Goal: Task Accomplishment & Management: Use online tool/utility

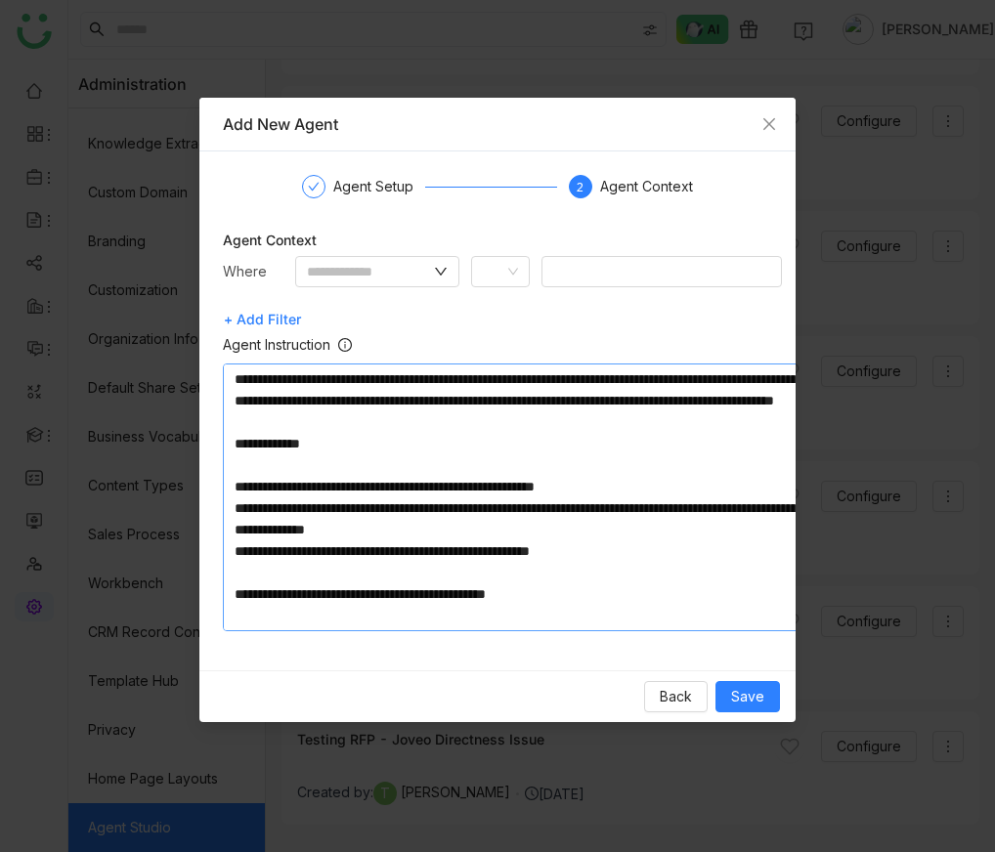
click at [234, 372] on textarea at bounding box center [516, 498] width 587 height 268
click at [262, 441] on textarea at bounding box center [516, 498] width 587 height 268
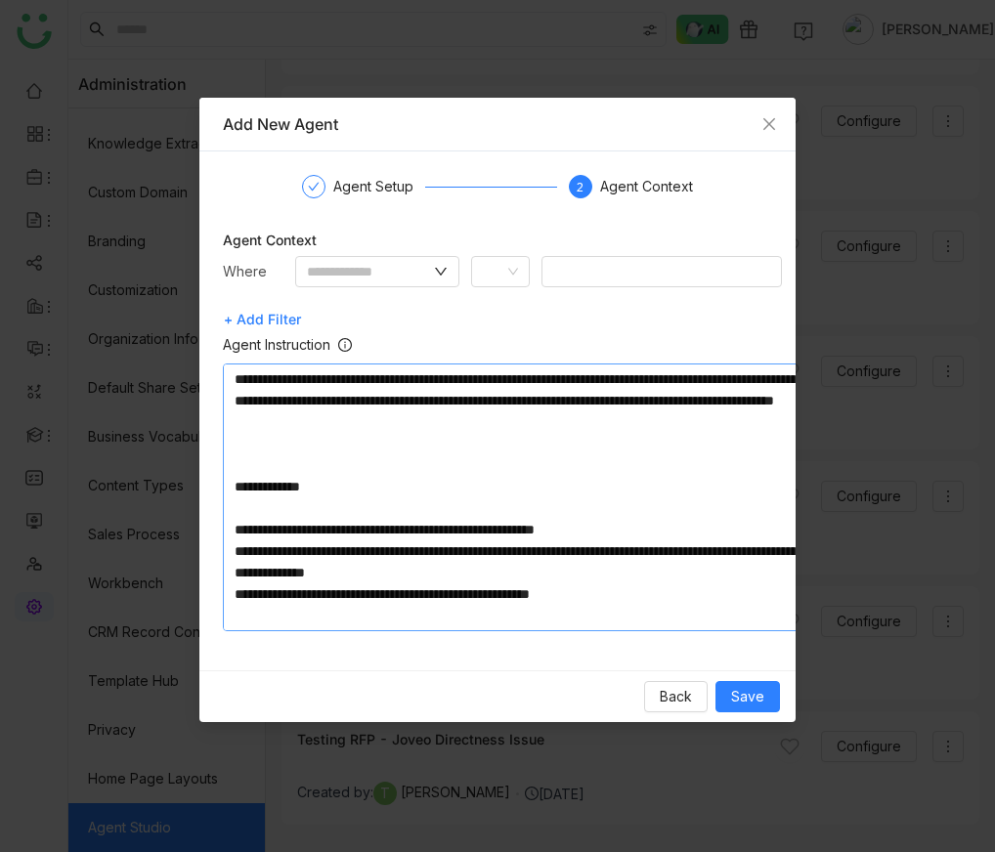
paste textarea "**********"
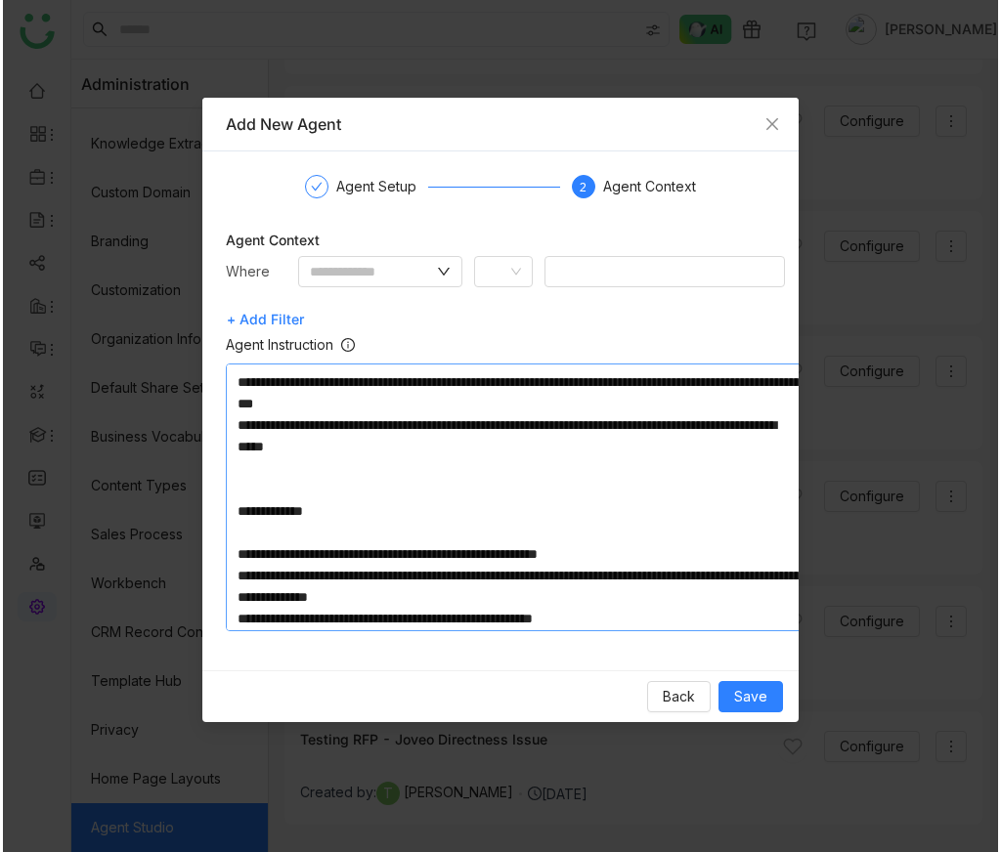
scroll to position [61, 0]
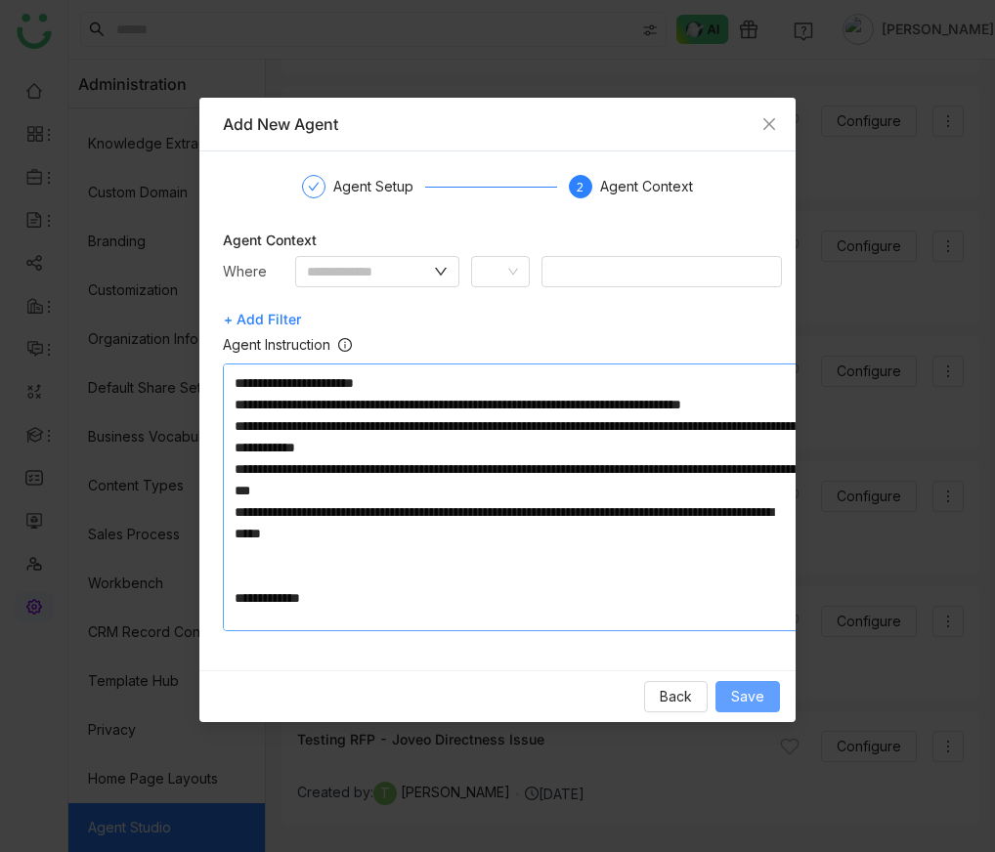
type textarea "**********"
click at [764, 701] on span "Save" at bounding box center [747, 697] width 33 height 22
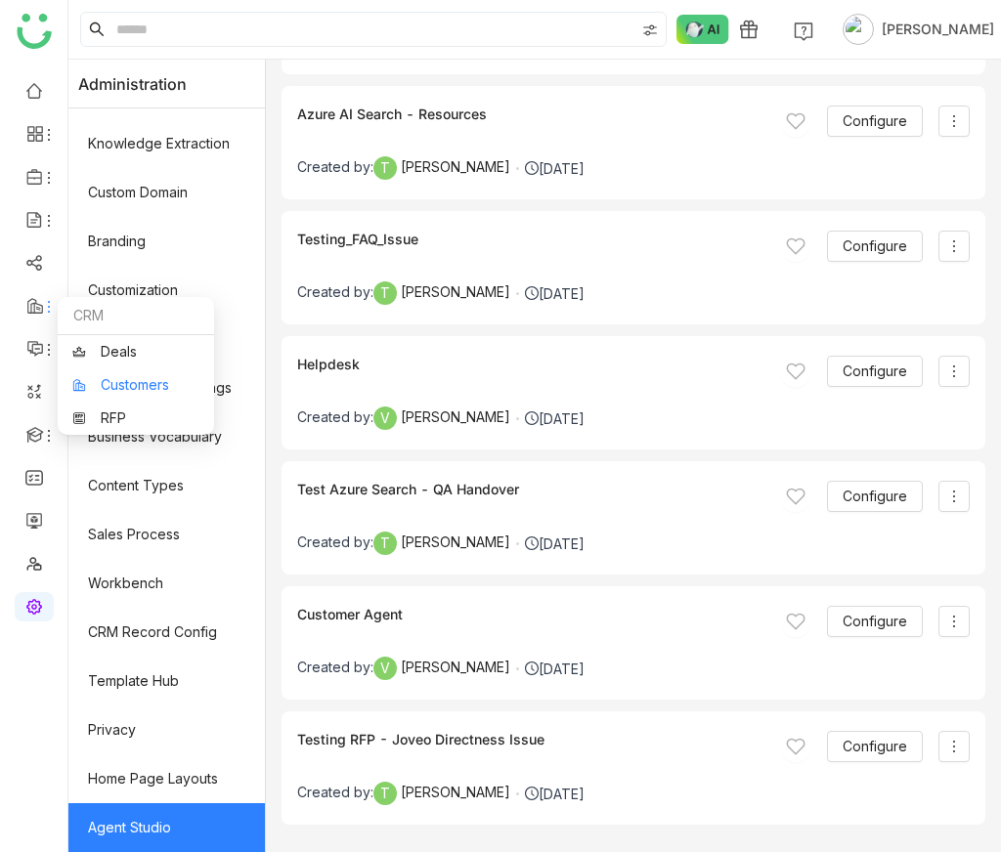
click at [98, 392] on link "Customers" at bounding box center [135, 385] width 127 height 14
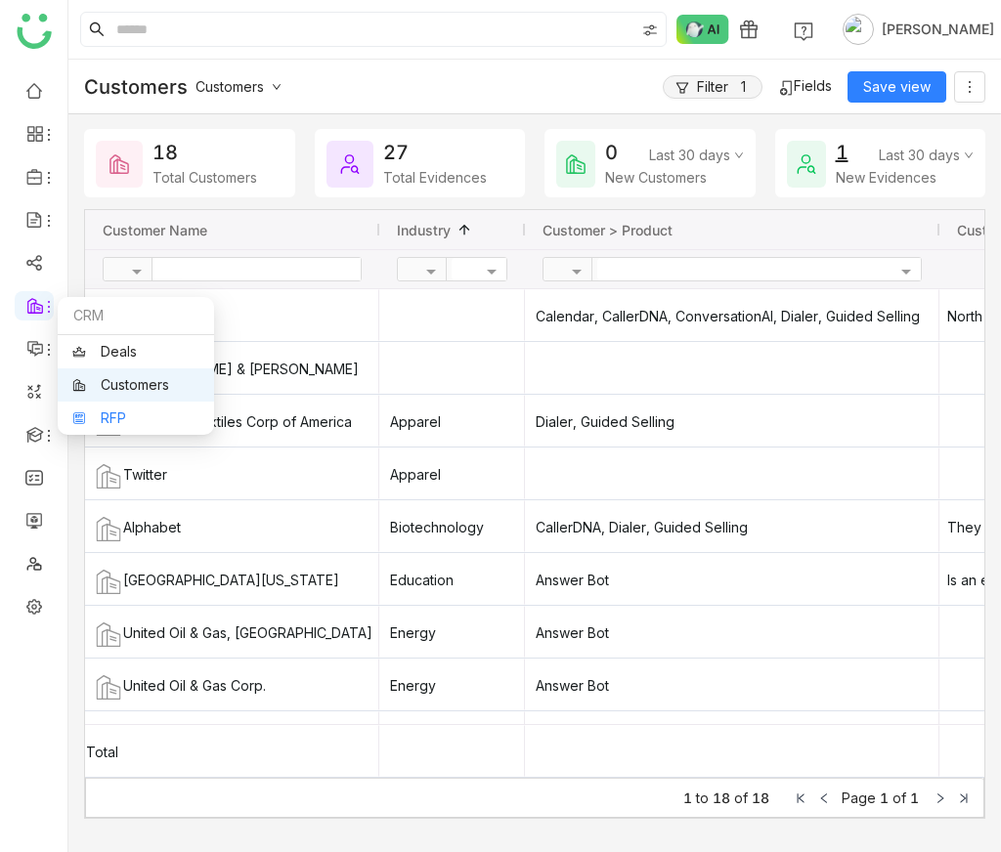
click at [100, 412] on link "RFP" at bounding box center [135, 419] width 127 height 14
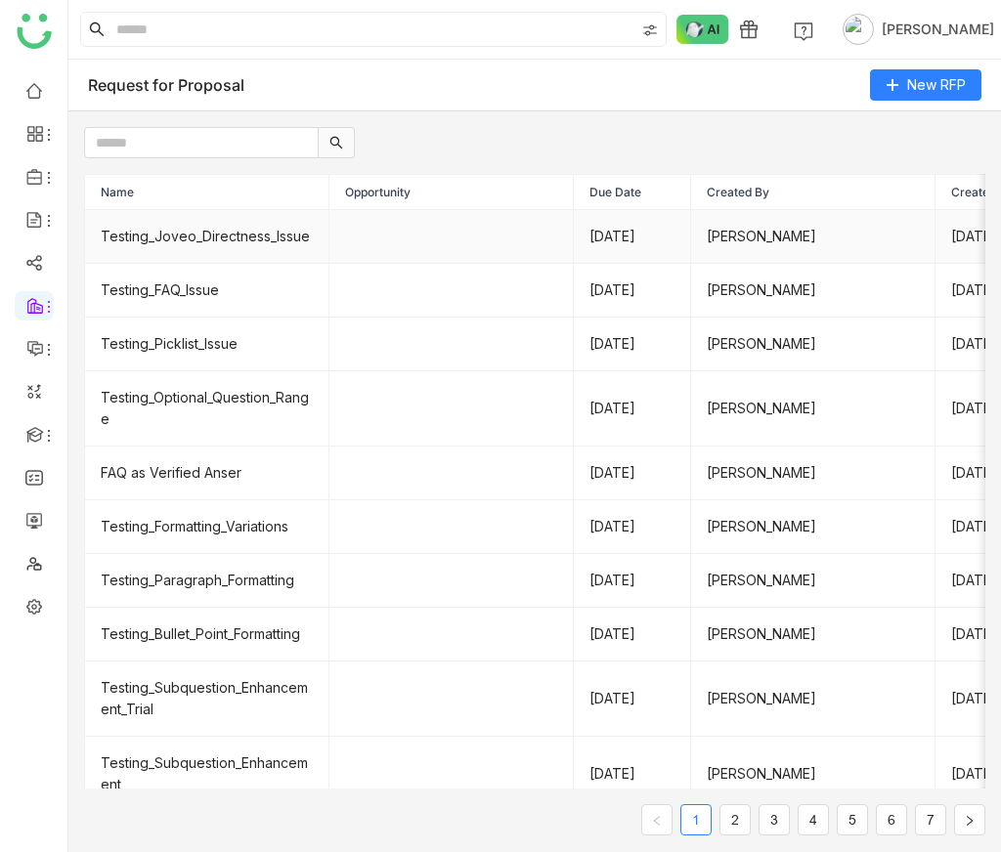
click at [197, 251] on td "Testing_Joveo_Directness_Issue" at bounding box center [207, 237] width 244 height 54
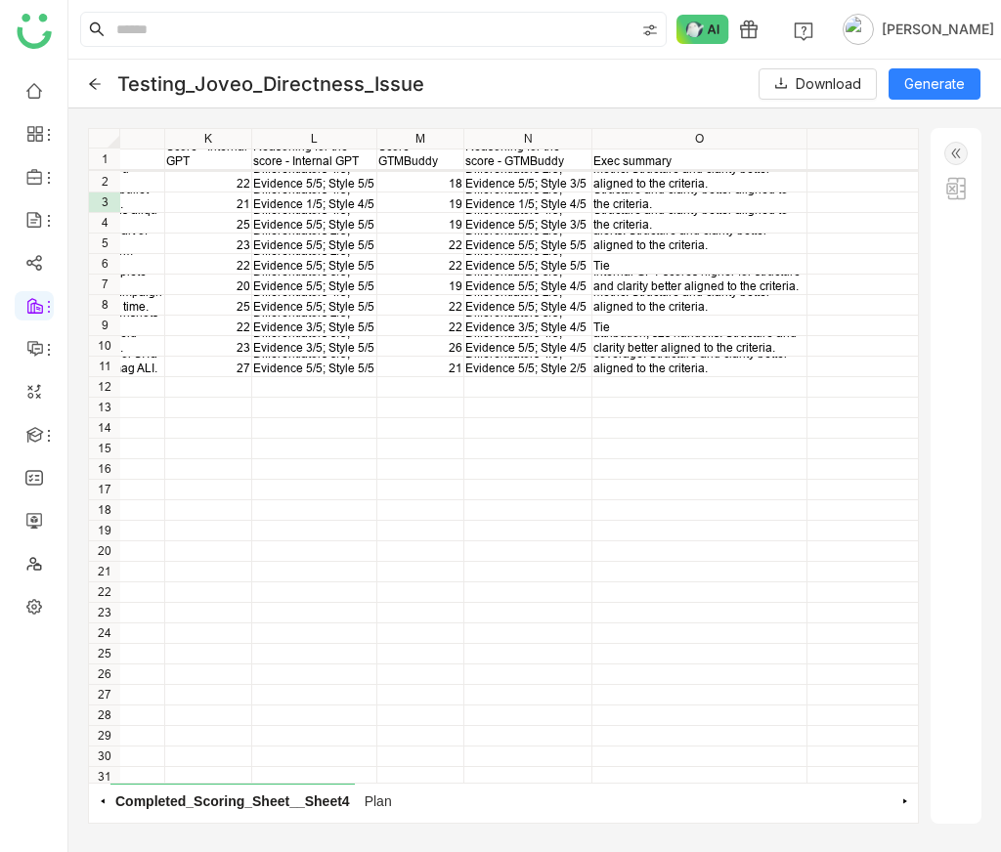
scroll to position [0, 1042]
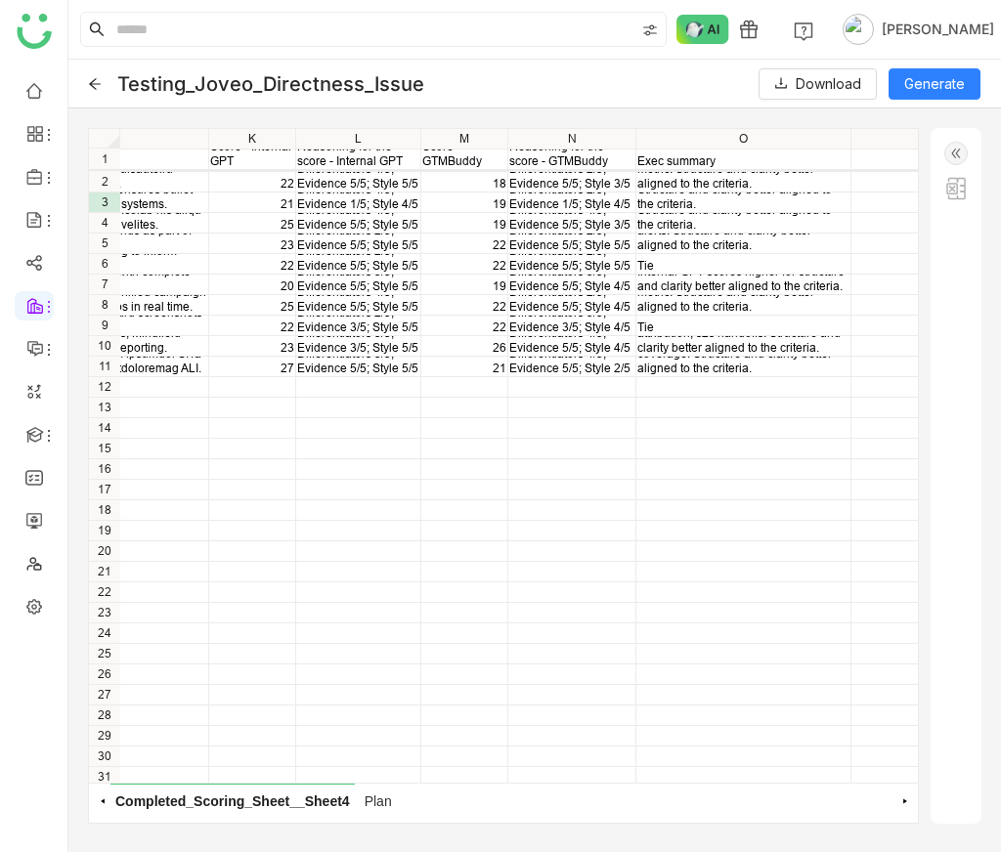
click at [954, 156] on img at bounding box center [955, 153] width 23 height 23
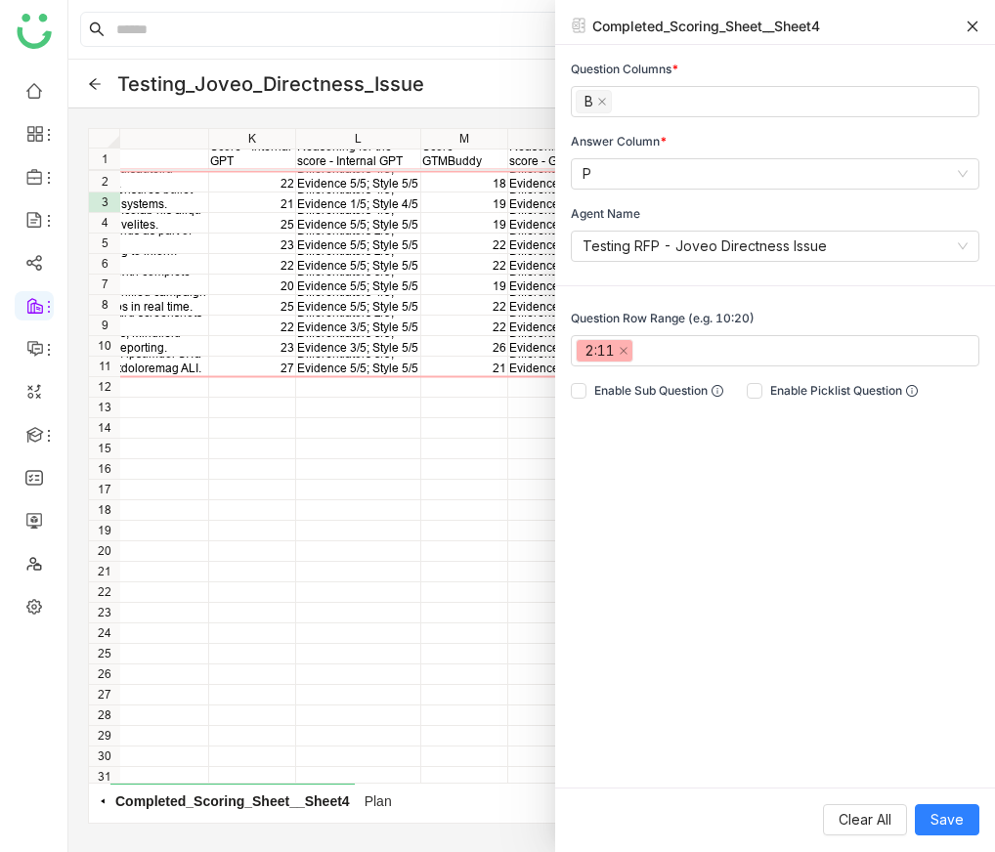
click at [974, 28] on icon at bounding box center [973, 27] width 14 height 14
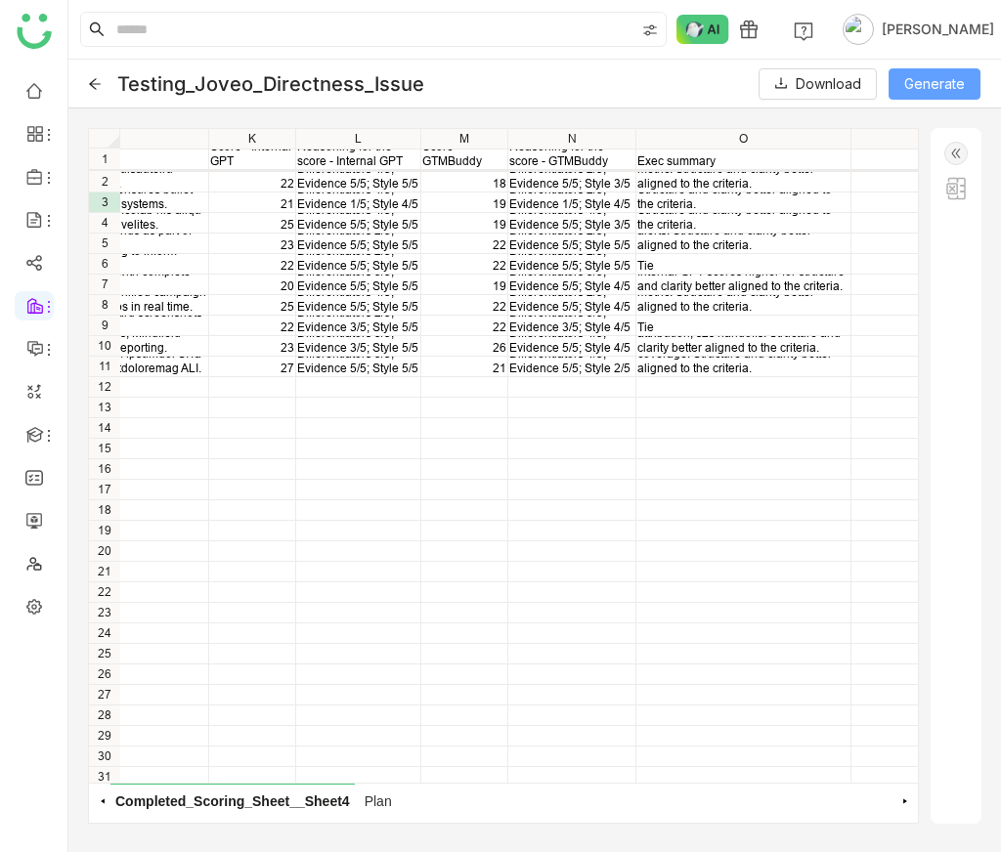
click at [939, 73] on span "Generate" at bounding box center [934, 84] width 61 height 22
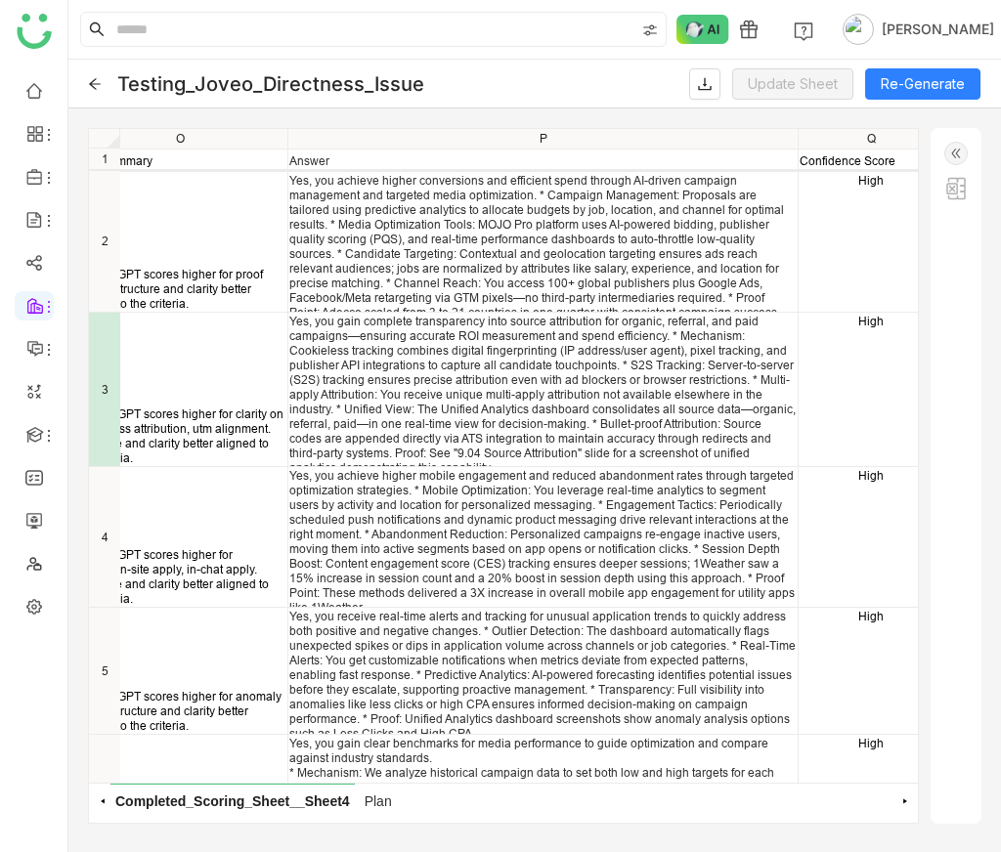
scroll to position [0, 1605]
click at [397, 279] on div "Yes, you achieve higher conversions and efficient spend through AI-driven campa…" at bounding box center [542, 253] width 506 height 161
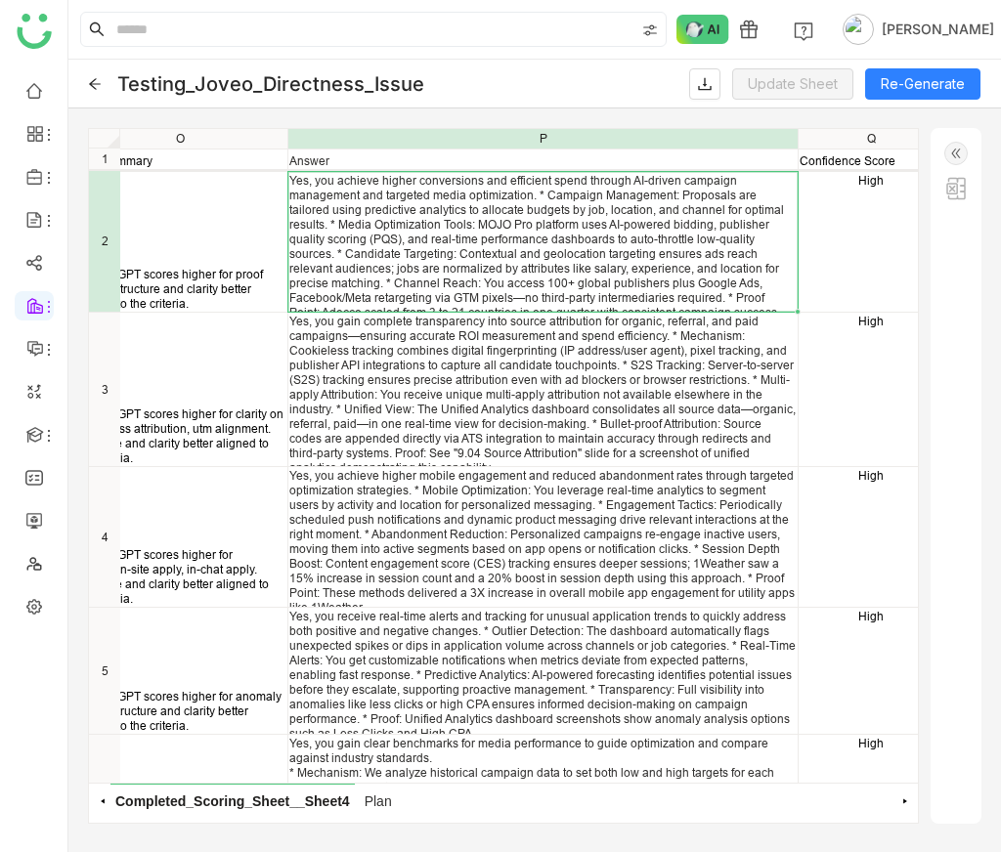
click at [397, 357] on div "Yes, you gain complete transparency into source attribution for organic, referr…" at bounding box center [542, 394] width 506 height 161
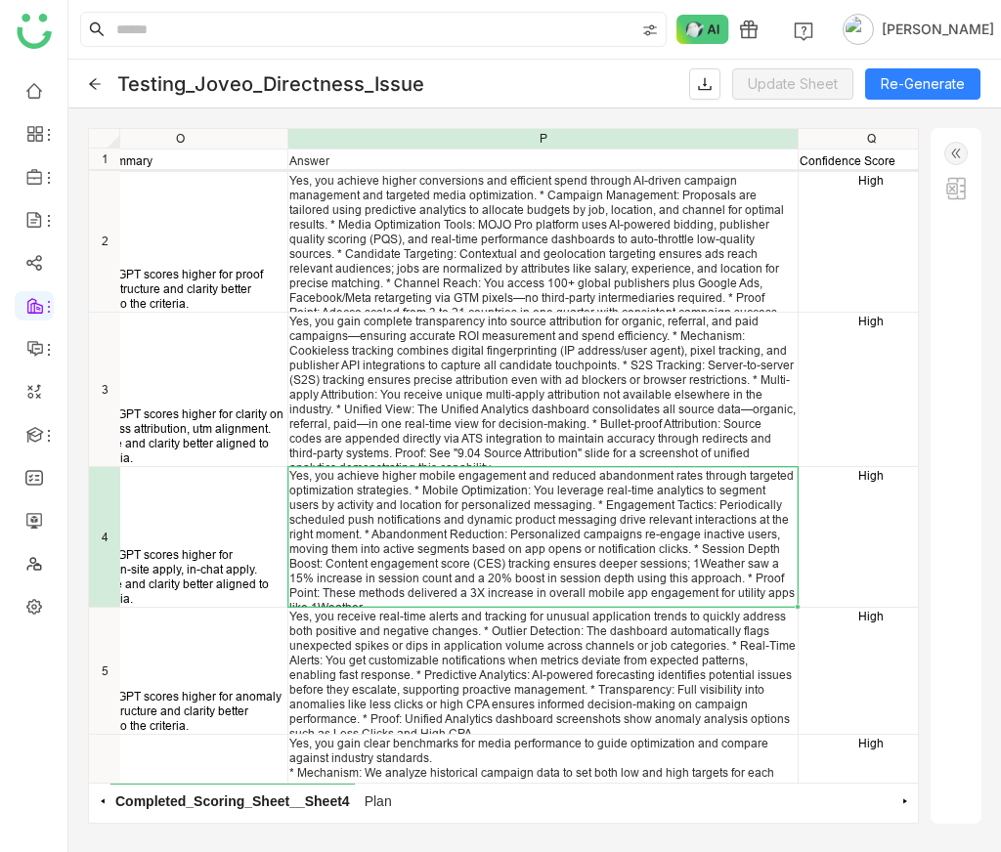
click at [375, 498] on div "Yes, you achieve higher mobile engagement and reduced abandonment rates through…" at bounding box center [542, 541] width 506 height 147
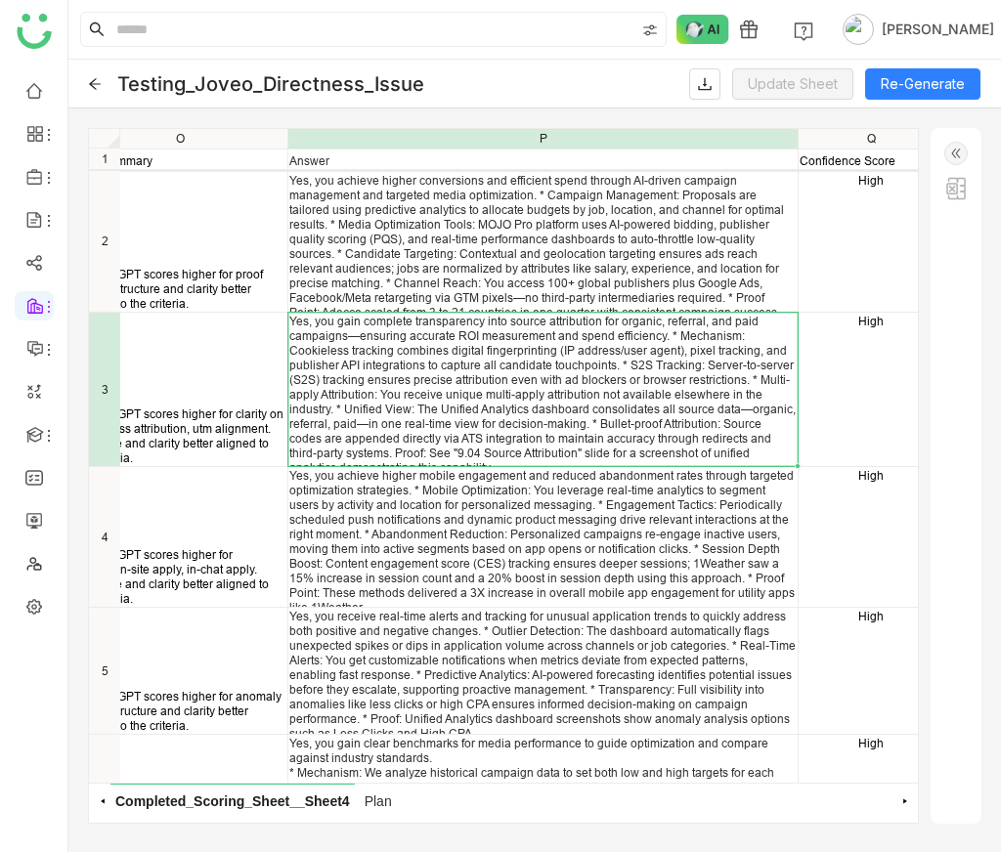
click at [364, 383] on div "Yes, you gain complete transparency into source attribution for organic, referr…" at bounding box center [542, 394] width 506 height 161
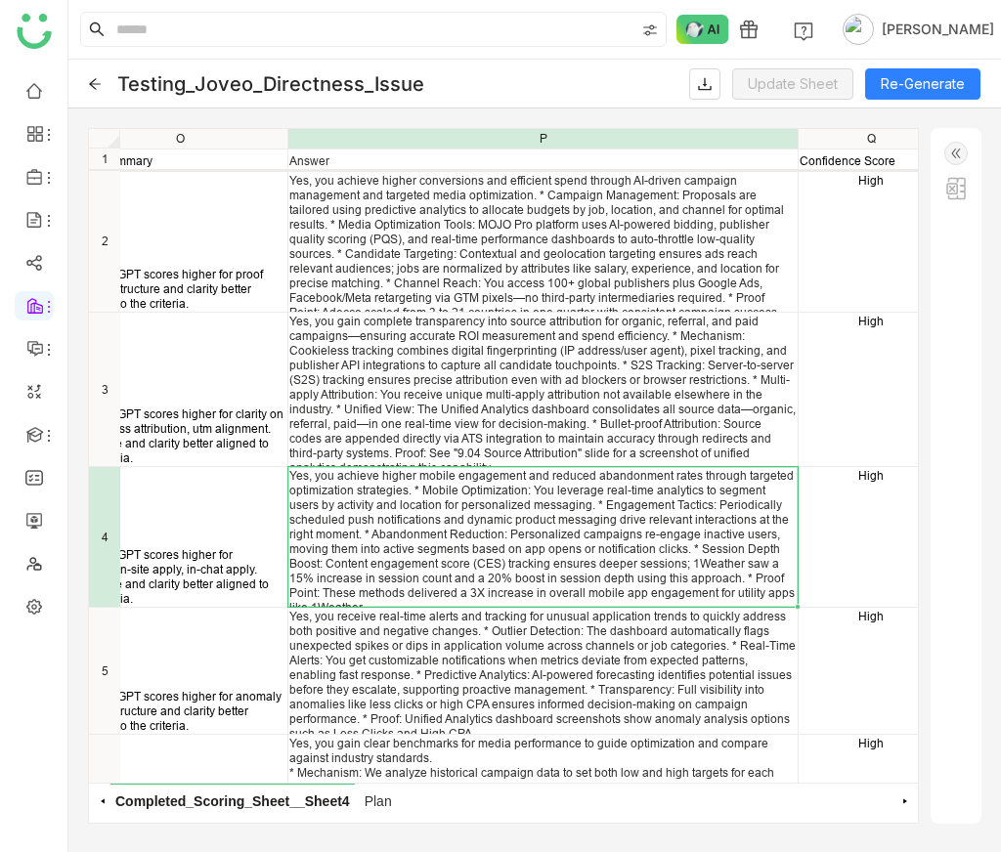
click at [370, 475] on div "Yes, you achieve higher mobile engagement and reduced abandonment rates through…" at bounding box center [542, 541] width 506 height 147
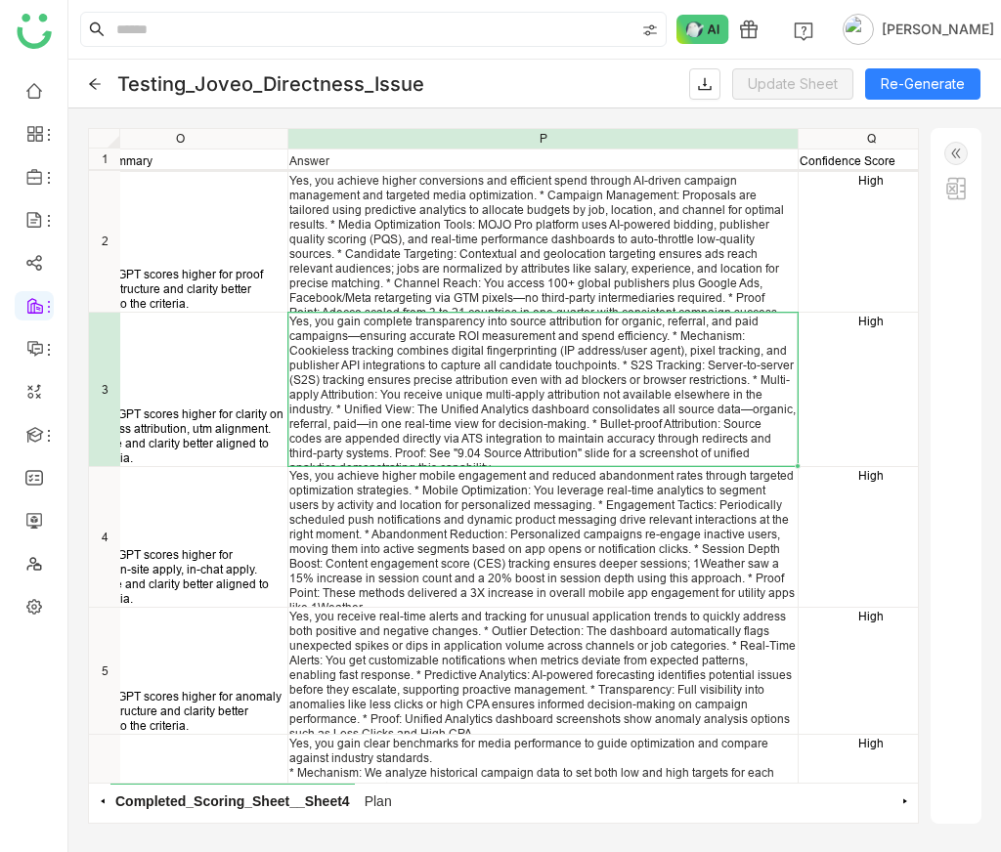
click at [370, 396] on div "Yes, you gain complete transparency into source attribution for organic, referr…" at bounding box center [542, 394] width 506 height 161
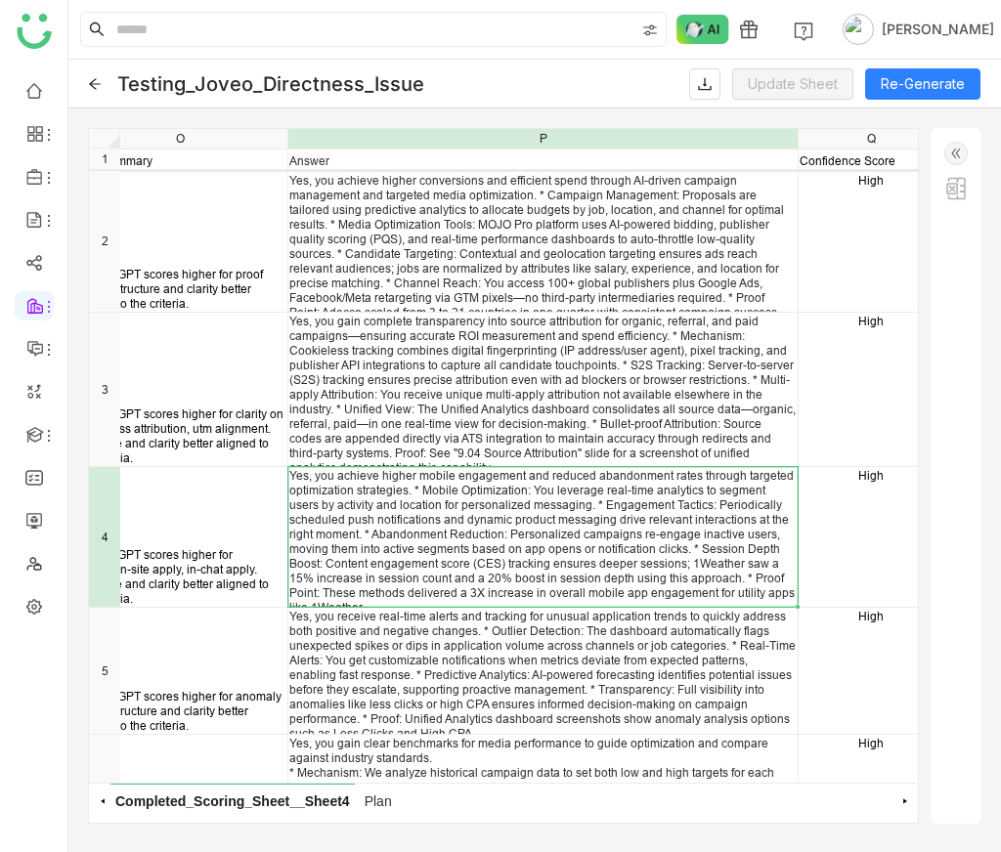
click at [369, 529] on div "Yes, you achieve higher mobile engagement and reduced abandonment rates through…" at bounding box center [542, 541] width 506 height 147
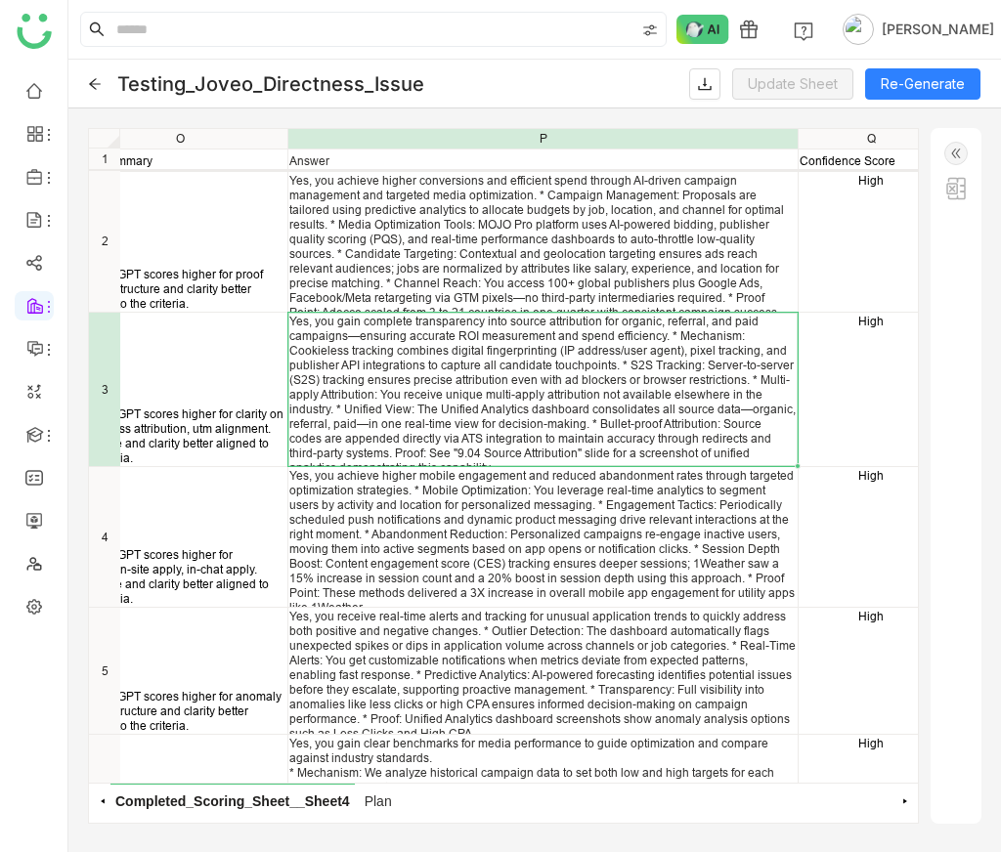
click at [365, 440] on div "Yes, you gain complete transparency into source attribution for organic, referr…" at bounding box center [542, 394] width 506 height 161
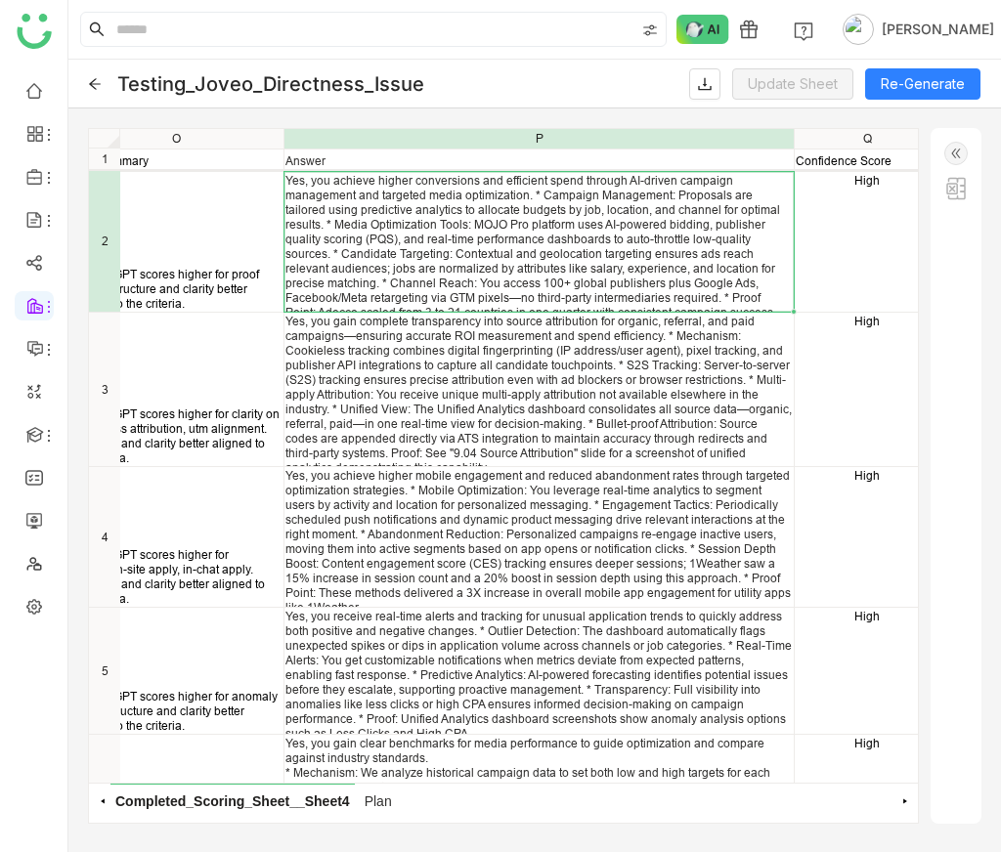
click at [672, 288] on div "Yes, you achieve higher conversions and efficient spend through AI-driven campa…" at bounding box center [538, 253] width 506 height 161
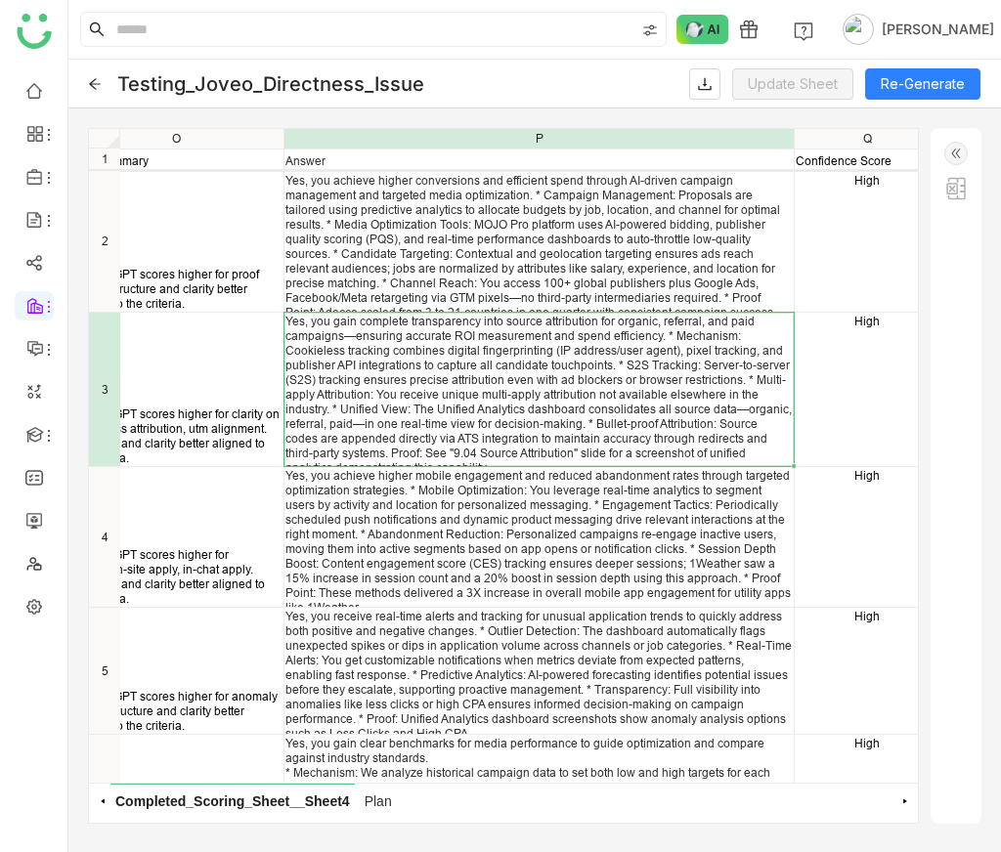
click at [656, 349] on div "Yes, you gain complete transparency into source attribution for organic, referr…" at bounding box center [538, 394] width 506 height 161
click at [599, 283] on div "Yes, you achieve higher conversions and efficient spend through AI-driven campa…" at bounding box center [538, 253] width 506 height 161
click at [599, 374] on div "Yes, you gain complete transparency into source attribution for organic, referr…" at bounding box center [538, 394] width 506 height 161
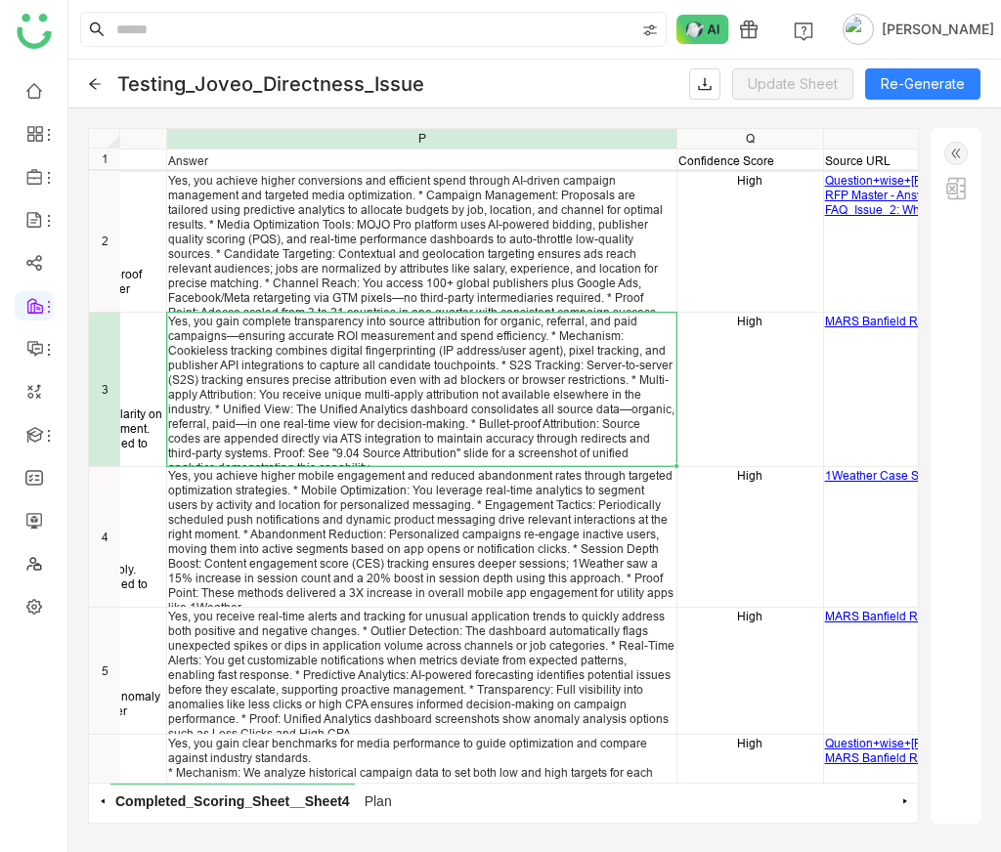
scroll to position [0, 1726]
click at [330, 256] on div "Yes, you achieve higher conversions and efficient spend through AI-driven campa…" at bounding box center [421, 253] width 506 height 161
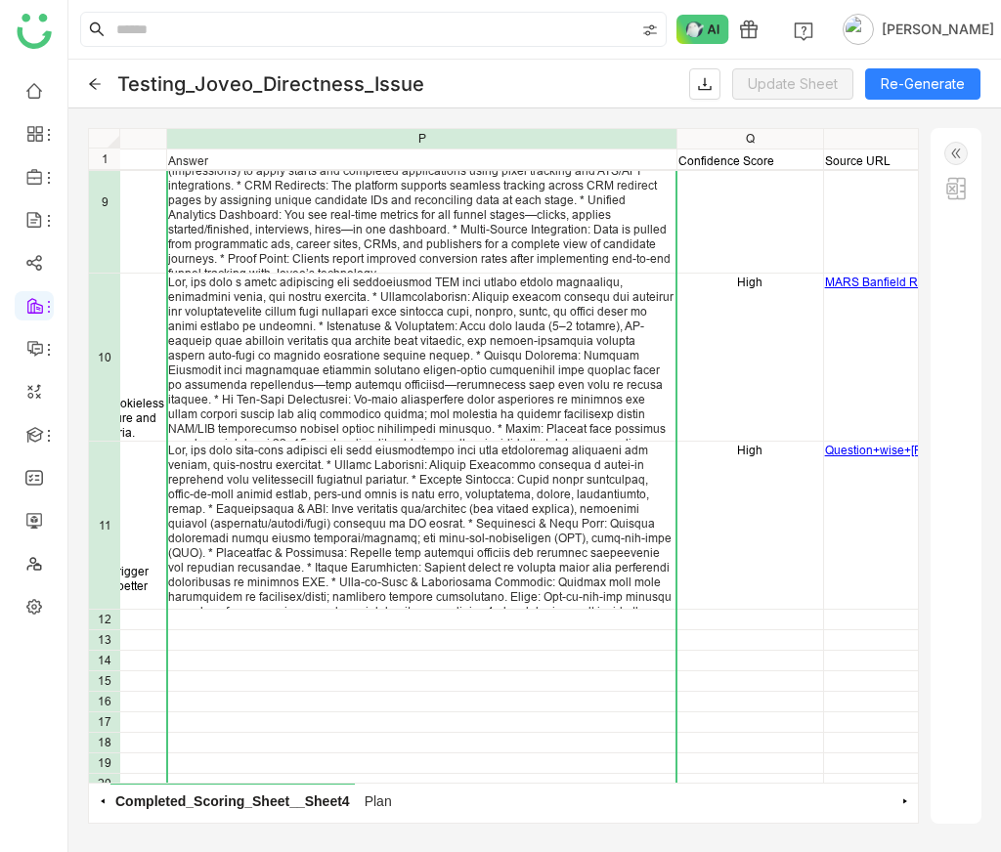
scroll to position [1040, 1726]
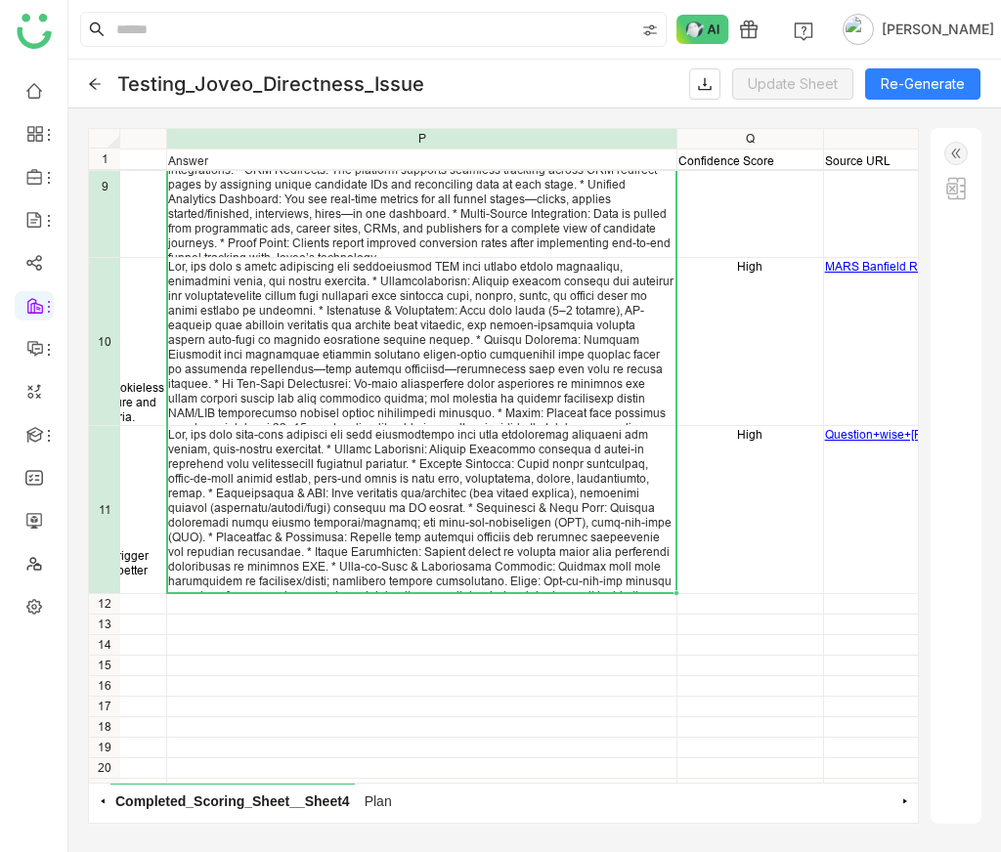
drag, startPoint x: 327, startPoint y: 216, endPoint x: 365, endPoint y: 458, distance: 244.5
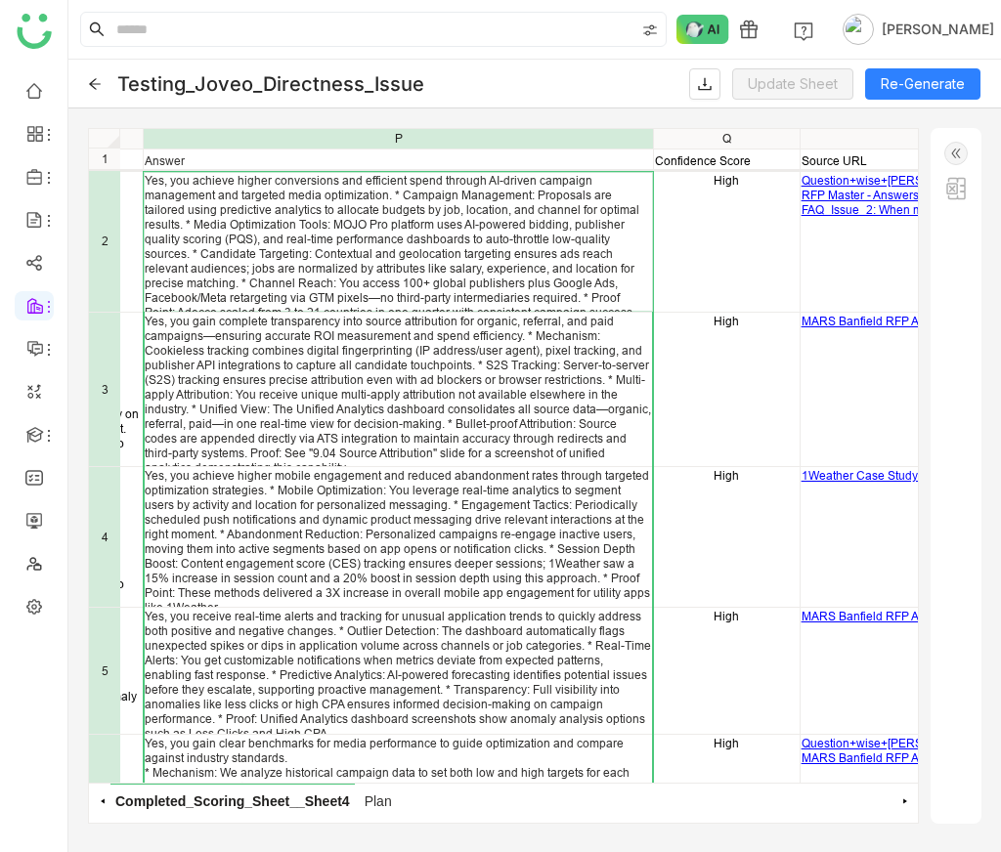
scroll to position [0, 1750]
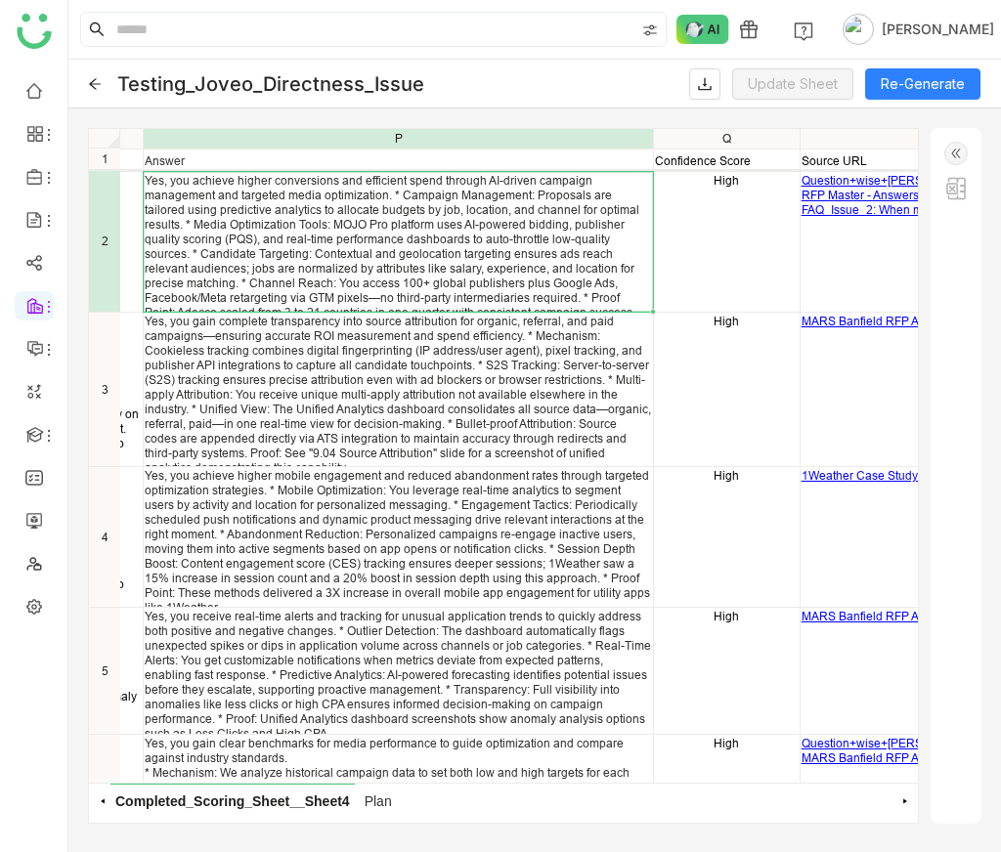
click at [449, 265] on div "Yes, you achieve higher conversions and efficient spend through AI-driven campa…" at bounding box center [398, 253] width 506 height 161
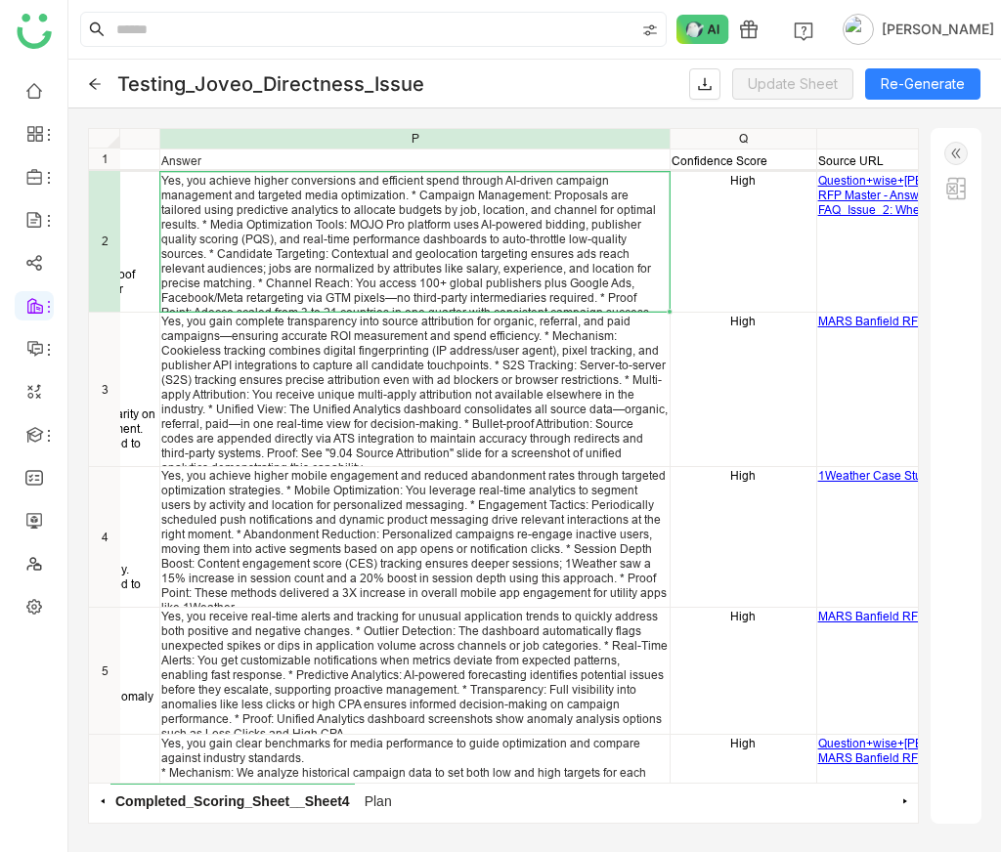
scroll to position [0, 1733]
click at [34, 605] on link at bounding box center [34, 605] width 18 height 17
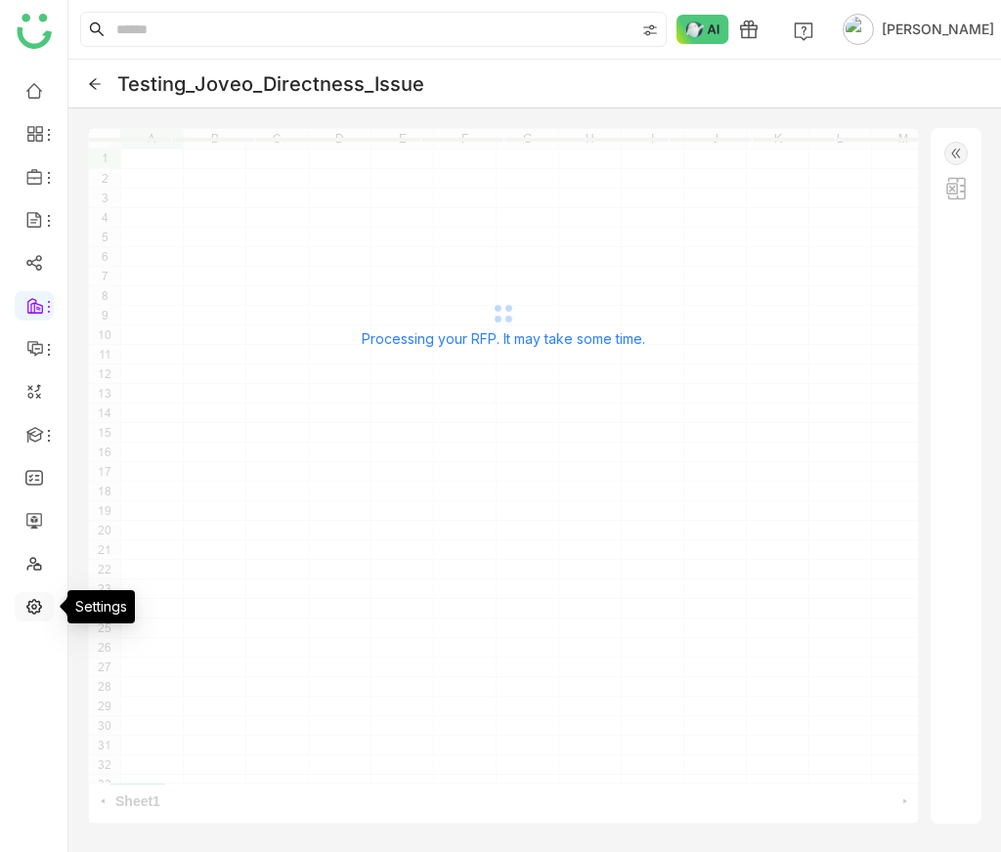
click at [30, 603] on link at bounding box center [34, 605] width 18 height 17
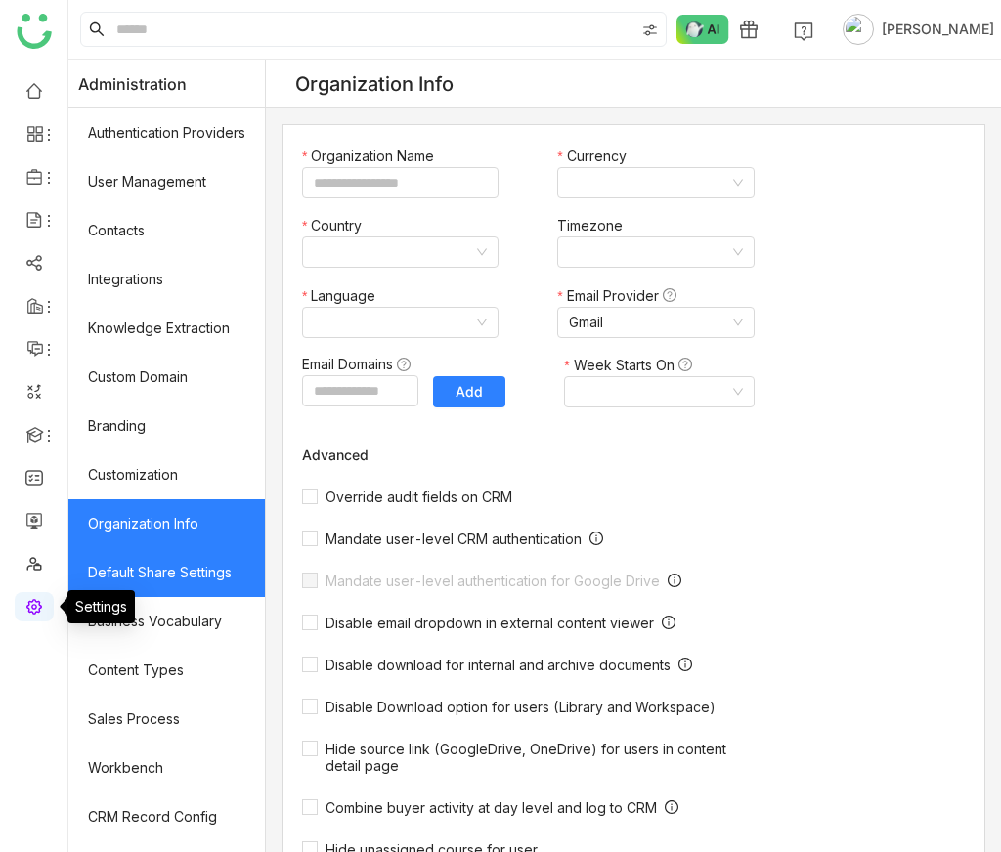
type input "*******"
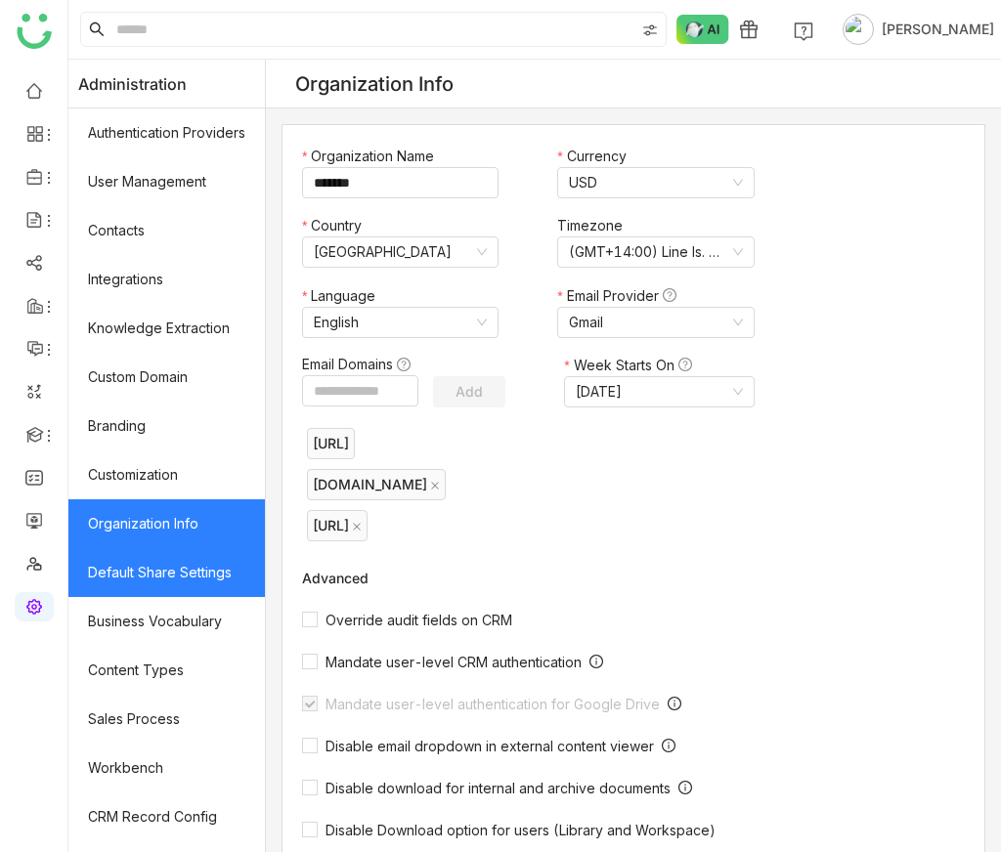
scroll to position [185, 0]
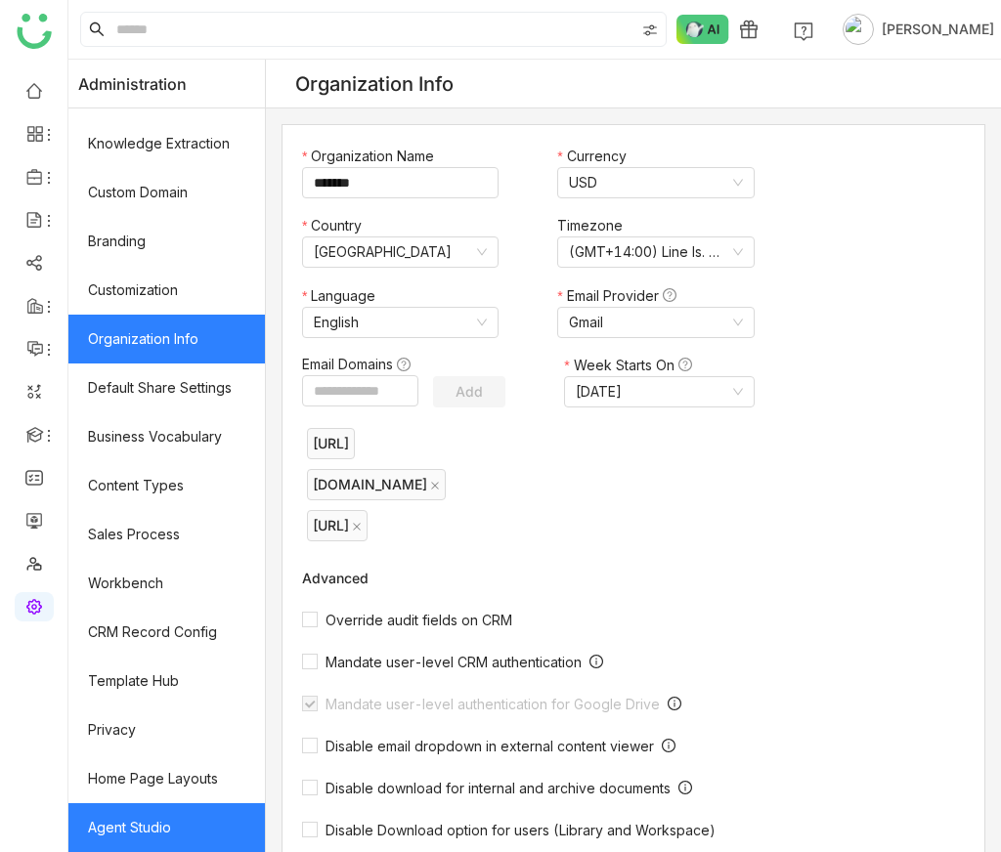
click at [159, 837] on link "Agent Studio" at bounding box center [166, 828] width 196 height 49
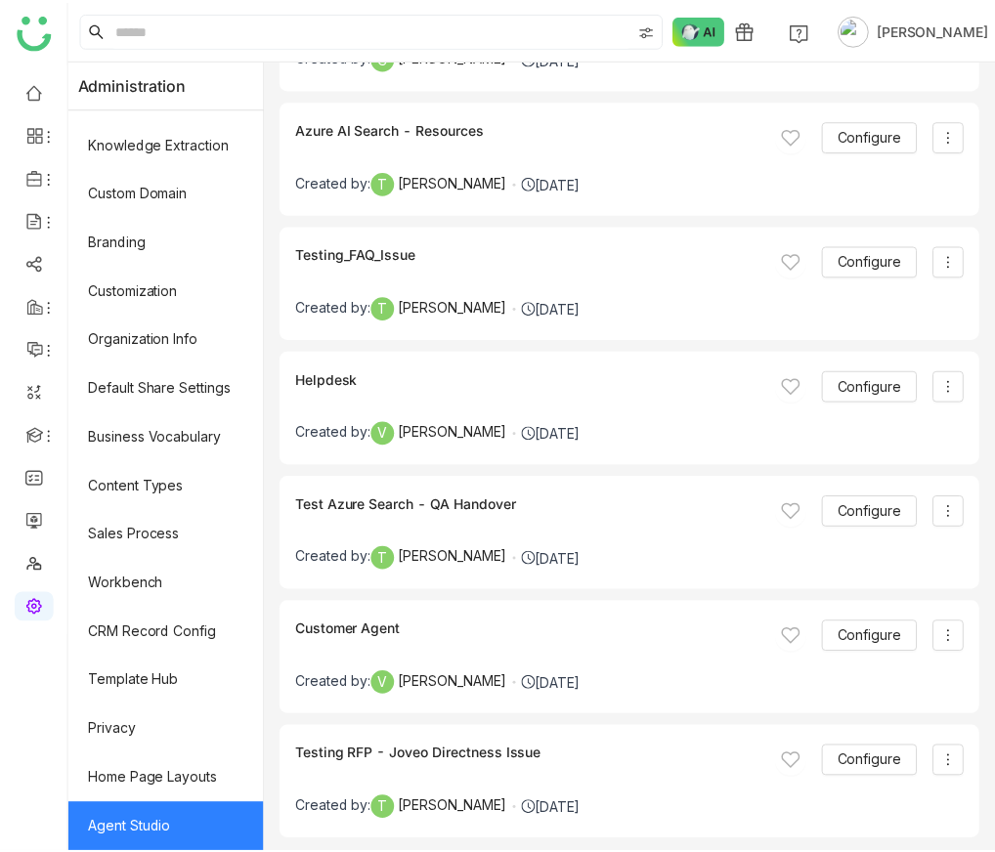
scroll to position [6574, 0]
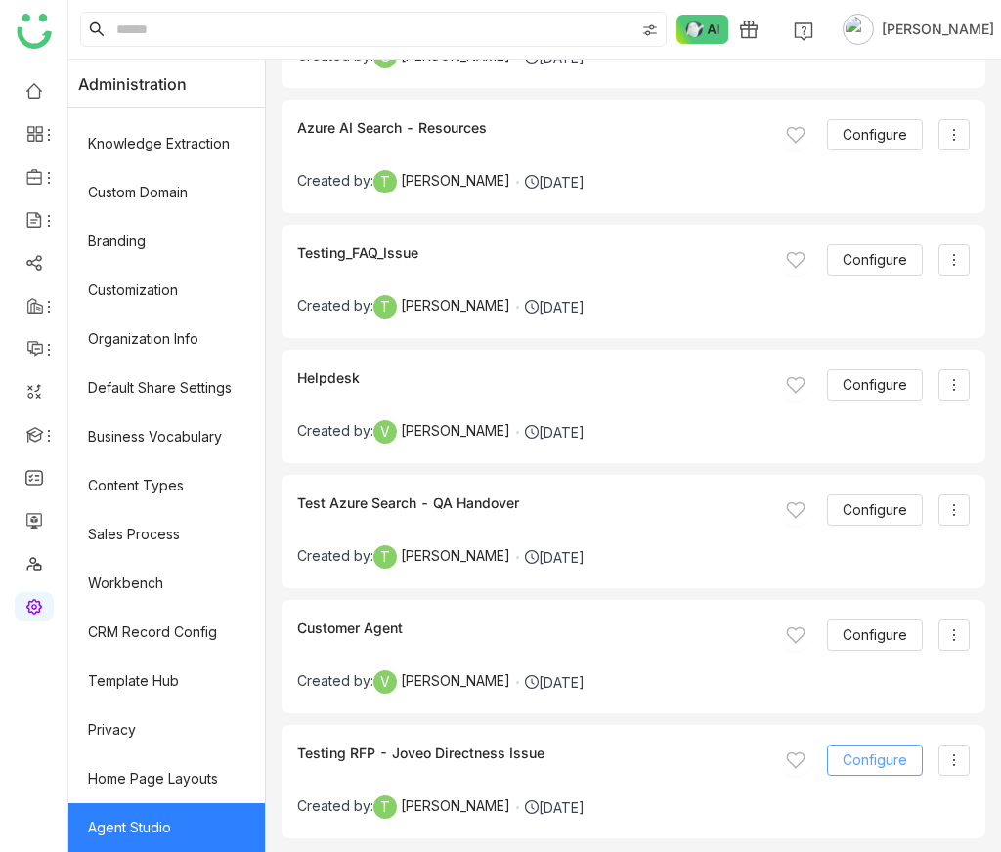
click at [887, 761] on span "Configure" at bounding box center [875, 761] width 65 height 22
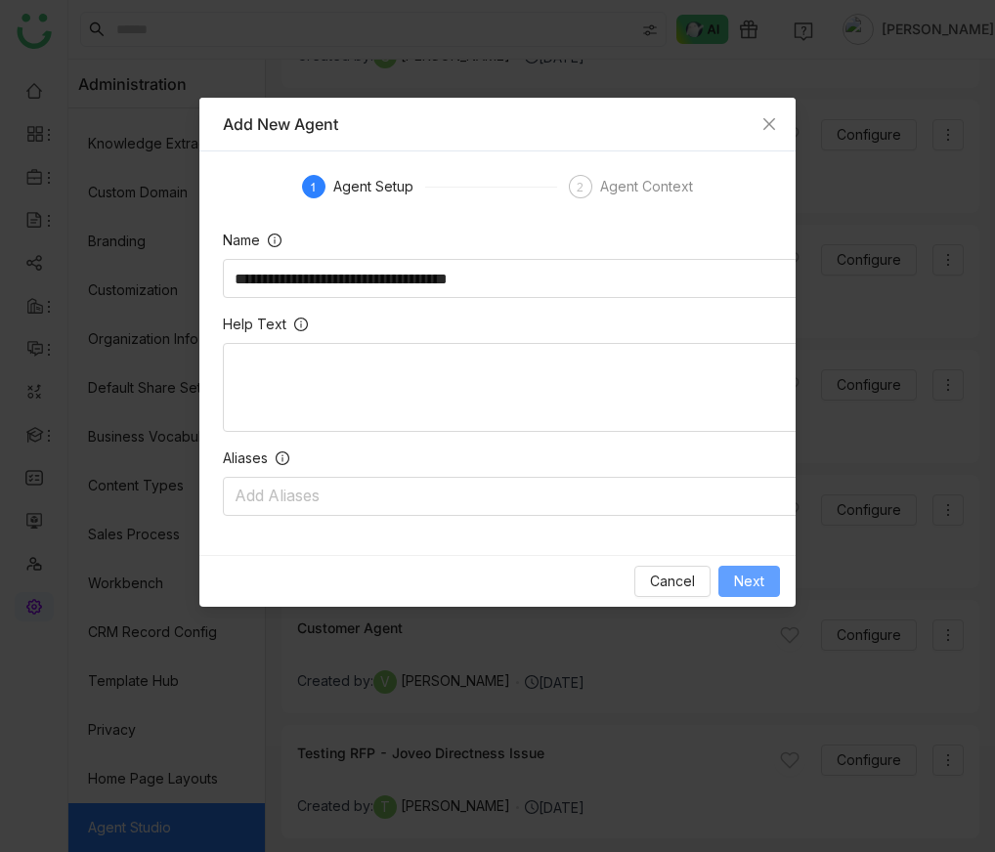
click at [755, 593] on button "Next" at bounding box center [750, 581] width 62 height 31
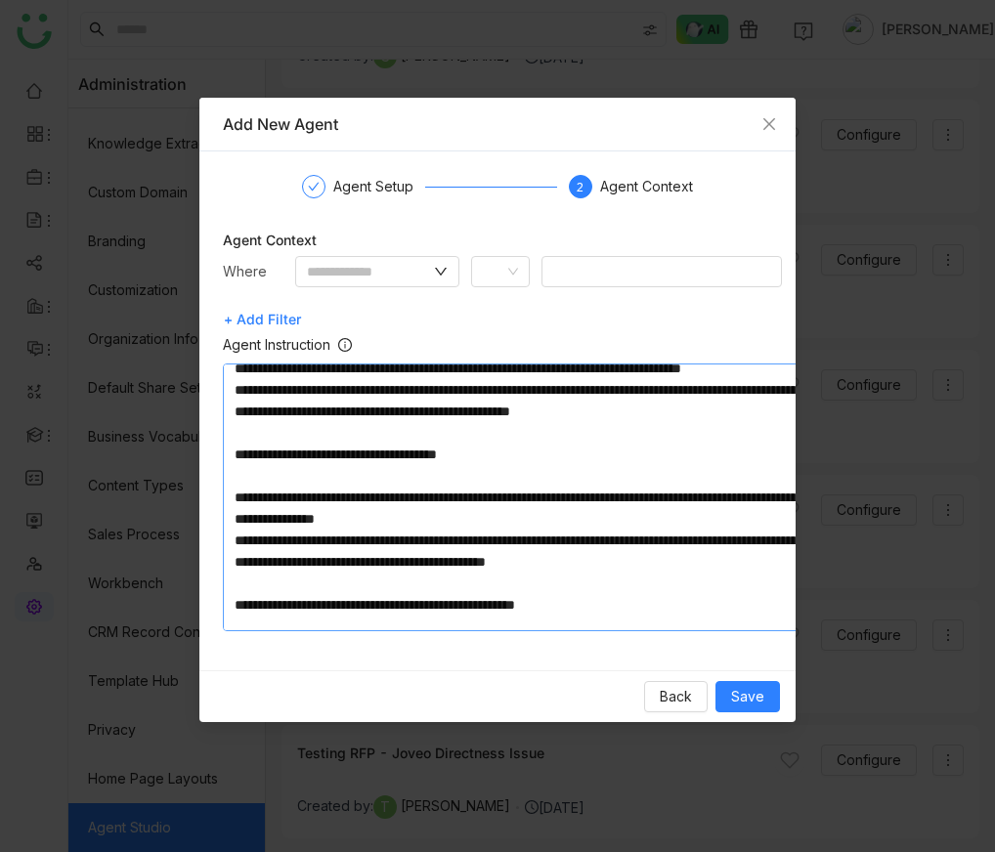
scroll to position [0, 0]
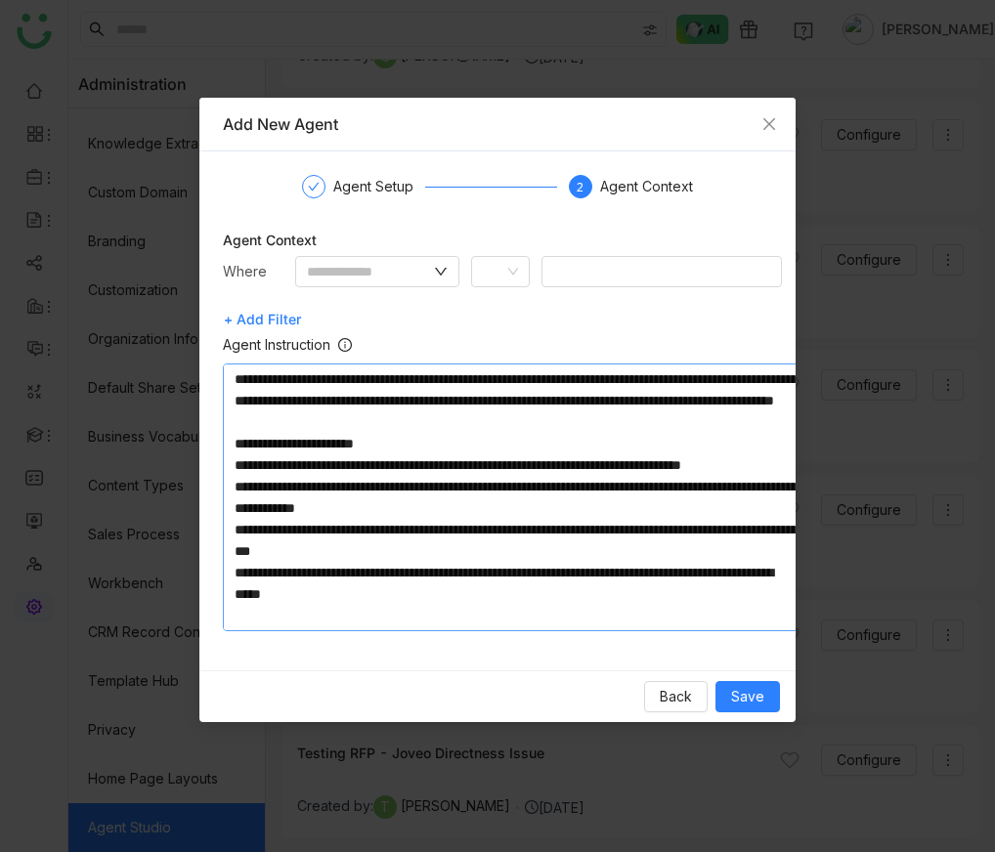
click at [532, 450] on textarea at bounding box center [516, 498] width 587 height 268
